Goal: Use online tool/utility: Utilize a website feature to perform a specific function

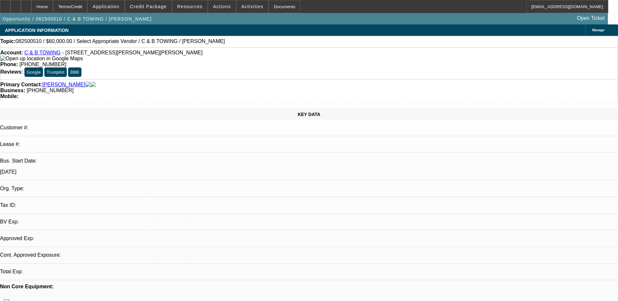
select select "0"
select select "2"
select select "0.1"
select select "4"
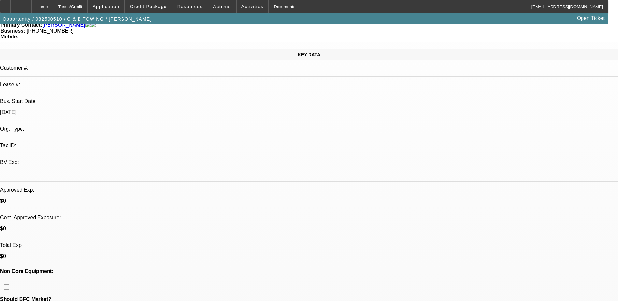
scroll to position [65, 0]
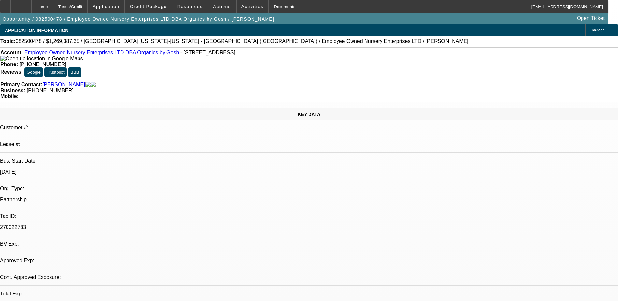
select select "0"
select select "2"
select select "0.1"
select select "4"
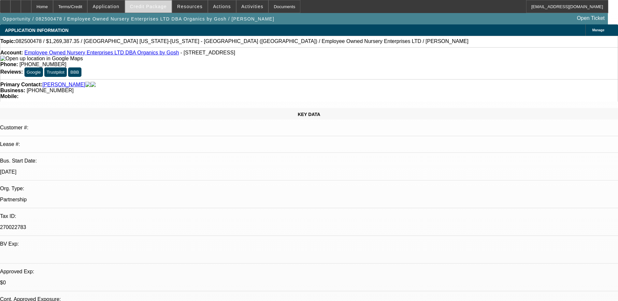
click at [153, 7] on span "Credit Package" at bounding box center [148, 6] width 37 height 5
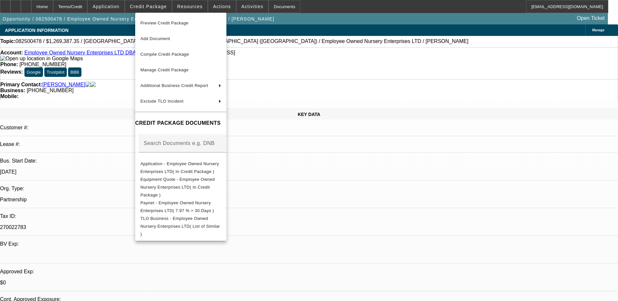
click at [330, 221] on div at bounding box center [309, 150] width 618 height 301
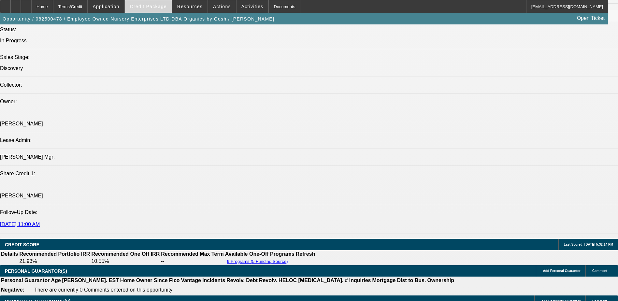
scroll to position [586, 0]
